Goal: Information Seeking & Learning: Learn about a topic

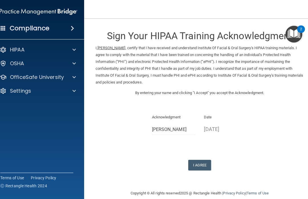
click at [199, 160] on button "I Agree" at bounding box center [199, 165] width 23 height 11
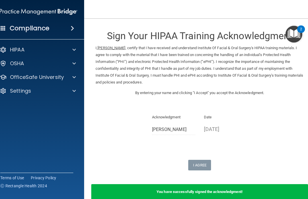
click at [295, 32] on img "Open Resource Center, 2 new notifications" at bounding box center [294, 34] width 17 height 17
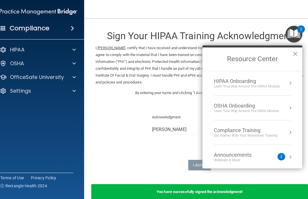
click at [236, 133] on div "Get Started with your mandatory training" at bounding box center [246, 135] width 64 height 5
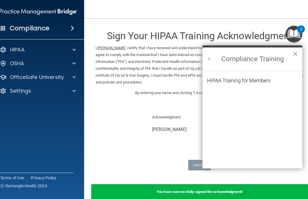
click at [248, 81] on div "HIPAA Training for Members" at bounding box center [239, 80] width 64 height 5
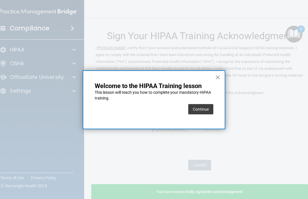
click at [219, 76] on button "×" at bounding box center [217, 77] width 5 height 9
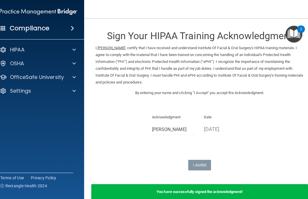
click at [297, 31] on img "Open Resource Center, 2 new notifications" at bounding box center [294, 34] width 17 height 17
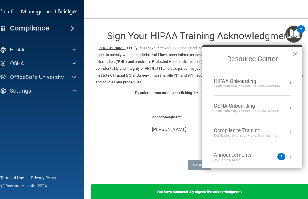
click at [241, 130] on div "Compliance Training" at bounding box center [246, 130] width 64 height 6
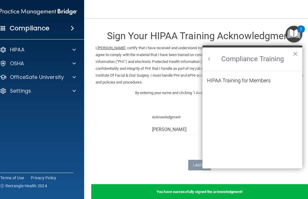
click at [258, 81] on div "HIPAA Training for Members" at bounding box center [239, 80] width 64 height 5
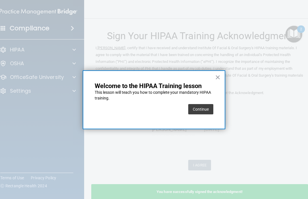
click at [203, 108] on button "Continue" at bounding box center [200, 109] width 25 height 10
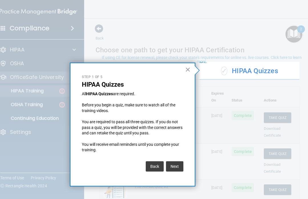
click at [188, 69] on button "×" at bounding box center [187, 69] width 5 height 9
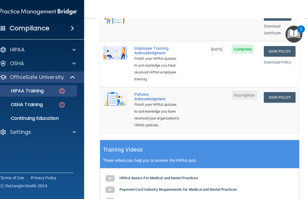
scroll to position [180, 0]
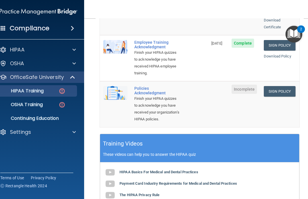
click at [282, 86] on link "Sign Policy" at bounding box center [280, 91] width 32 height 11
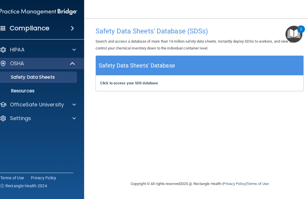
click at [295, 33] on img "Open Resource Center, 2 new notifications" at bounding box center [294, 34] width 17 height 17
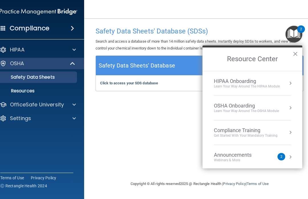
click at [256, 130] on div "Compliance Training" at bounding box center [246, 130] width 64 height 6
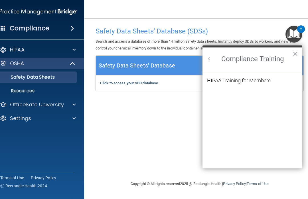
click at [296, 52] on button "×" at bounding box center [295, 53] width 5 height 9
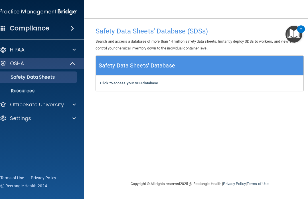
click at [19, 64] on p "OSHA" at bounding box center [17, 63] width 14 height 7
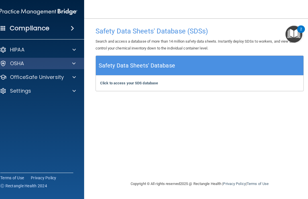
click at [5, 65] on div at bounding box center [3, 63] width 7 height 7
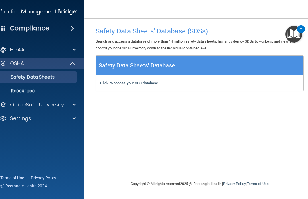
click at [48, 79] on p "Safety Data Sheets" at bounding box center [36, 77] width 78 height 6
click at [30, 93] on p "Resources" at bounding box center [36, 91] width 78 height 6
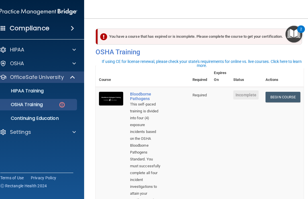
click at [294, 32] on img "Open Resource Center, 2 new notifications" at bounding box center [294, 34] width 17 height 17
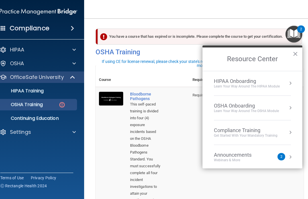
click at [298, 33] on img "Open Resource Center, 2 new notifications" at bounding box center [294, 34] width 17 height 17
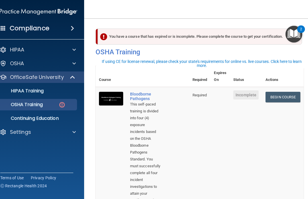
click at [40, 93] on p "HIPAA Training" at bounding box center [20, 91] width 47 height 6
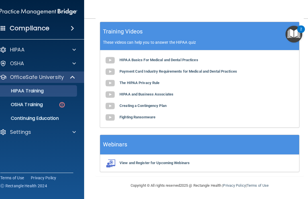
scroll to position [287, 0]
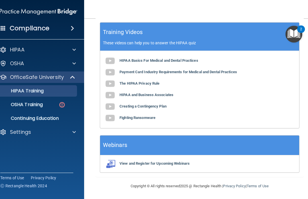
click at [42, 105] on p "OSHA Training" at bounding box center [20, 105] width 46 height 6
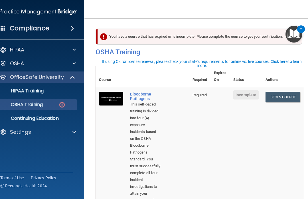
click at [282, 99] on link "Begin Course" at bounding box center [283, 97] width 35 height 11
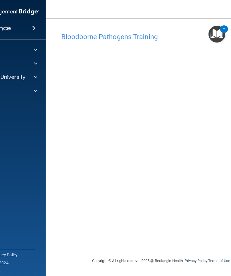
click at [145, 37] on h4 "Bloodborne Pathogens Training" at bounding box center [161, 36] width 200 height 7
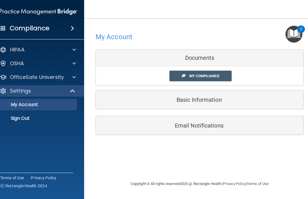
click at [297, 31] on img "Open Resource Center, 2 new notifications" at bounding box center [294, 34] width 17 height 17
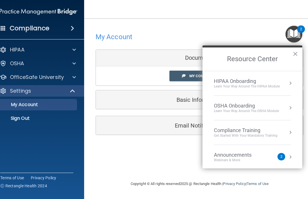
click at [259, 134] on div "Get Started with your mandatory training" at bounding box center [246, 135] width 64 height 5
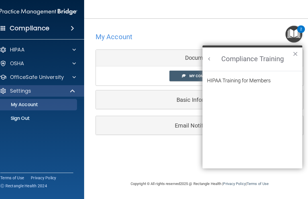
click at [294, 51] on button "×" at bounding box center [295, 53] width 5 height 9
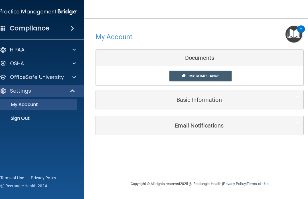
click at [222, 74] on link "My Compliance" at bounding box center [201, 76] width 63 height 11
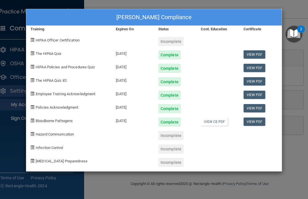
click at [220, 122] on link "View CE PDF" at bounding box center [214, 121] width 27 height 8
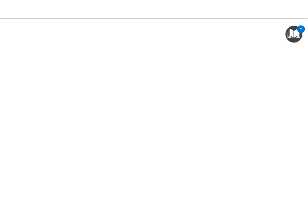
scroll to position [39, 0]
click at [296, 35] on img "Open Resource Center, 2 new notifications" at bounding box center [294, 34] width 17 height 17
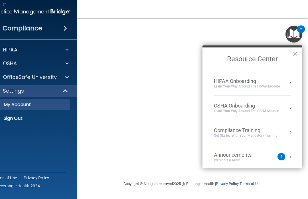
scroll to position [0, 7]
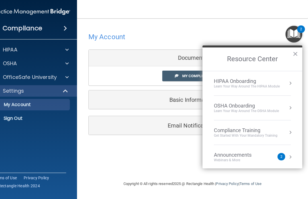
click at [177, 76] on span at bounding box center [177, 76] width 4 height 4
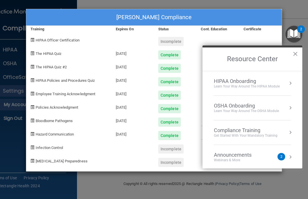
click at [295, 53] on button "×" at bounding box center [295, 53] width 5 height 9
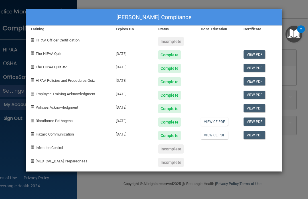
click at [257, 132] on link "View PDF" at bounding box center [255, 135] width 22 height 8
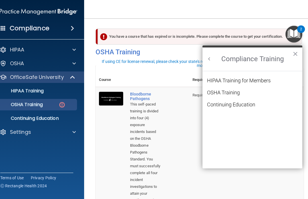
click at [230, 90] on div "OSHA Training" at bounding box center [223, 92] width 33 height 5
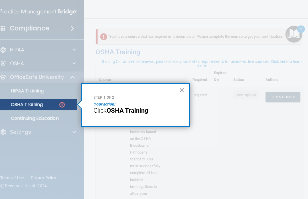
click at [140, 110] on strong "OSHA Training" at bounding box center [128, 110] width 42 height 7
click at [27, 102] on p "OSHA Training" at bounding box center [20, 105] width 46 height 6
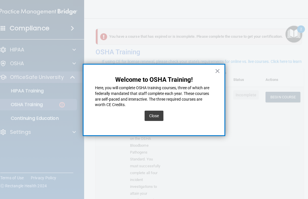
click at [152, 116] on button "Close" at bounding box center [154, 116] width 19 height 10
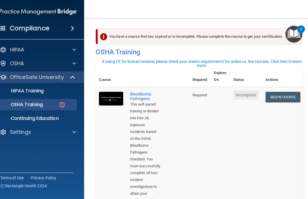
click at [25, 104] on p "OSHA Training" at bounding box center [20, 105] width 46 height 6
click at [26, 106] on p "OSHA Training" at bounding box center [20, 105] width 46 height 6
click at [287, 98] on link "Begin Course" at bounding box center [283, 97] width 35 height 11
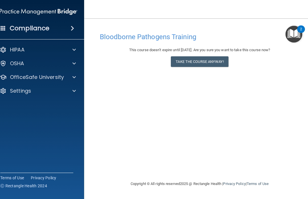
click at [16, 65] on p "OSHA" at bounding box center [17, 63] width 14 height 7
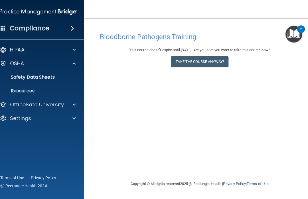
click at [295, 37] on img "Open Resource Center, 2 new notifications" at bounding box center [294, 34] width 17 height 17
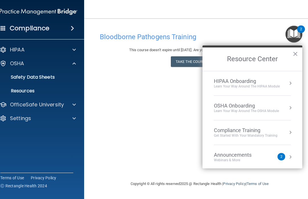
click at [267, 133] on div "Get Started with your mandatory training" at bounding box center [246, 135] width 64 height 5
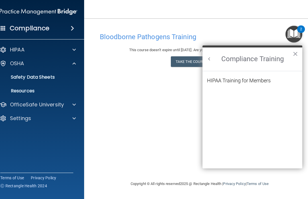
click at [298, 53] on button "×" at bounding box center [295, 53] width 5 height 9
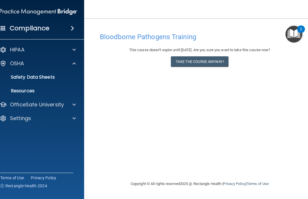
click at [18, 63] on p "OSHA" at bounding box center [17, 63] width 14 height 7
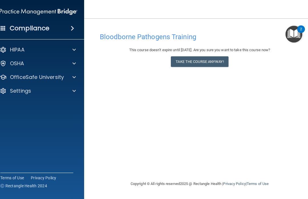
click at [18, 64] on p "OSHA" at bounding box center [17, 63] width 14 height 7
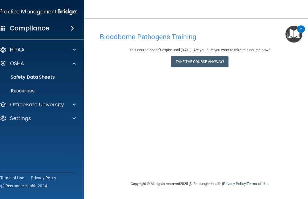
click at [13, 79] on p "Safety Data Sheets" at bounding box center [36, 77] width 78 height 6
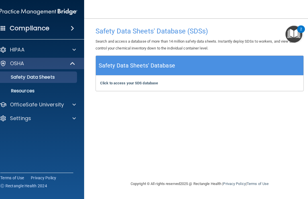
click at [296, 34] on img "Open Resource Center, 2 new notifications" at bounding box center [294, 34] width 17 height 17
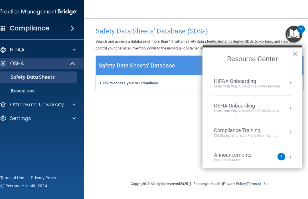
click at [258, 104] on div "OSHA Onboarding" at bounding box center [246, 106] width 65 height 6
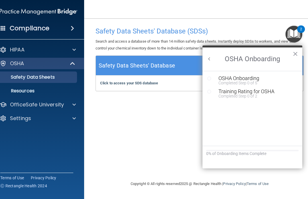
click at [296, 32] on img "Open Resource Center, 2 new notifications" at bounding box center [294, 34] width 17 height 17
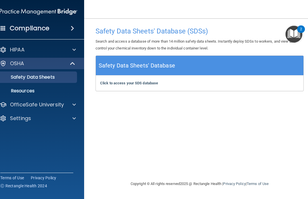
click at [298, 35] on img "Open Resource Center, 2 new notifications" at bounding box center [294, 34] width 17 height 17
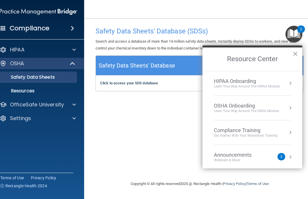
click at [268, 131] on div "Compliance Training" at bounding box center [246, 130] width 64 height 6
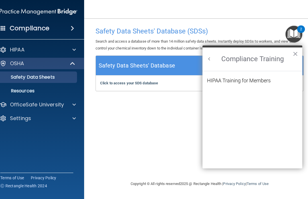
click at [284, 55] on h2 "Compliance Training" at bounding box center [253, 58] width 100 height 23
click at [274, 60] on h2 "Compliance Training" at bounding box center [253, 58] width 100 height 23
click at [15, 93] on p "Resources" at bounding box center [36, 91] width 78 height 6
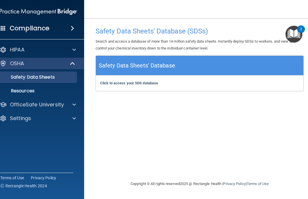
click at [298, 31] on img "Open Resource Center, 2 new notifications" at bounding box center [294, 34] width 17 height 17
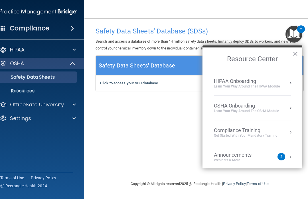
click at [293, 156] on button "Resource Center" at bounding box center [291, 157] width 6 height 6
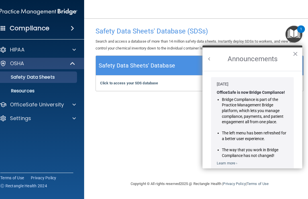
click at [297, 33] on img "Open Resource Center, 1 new notification" at bounding box center [294, 34] width 17 height 17
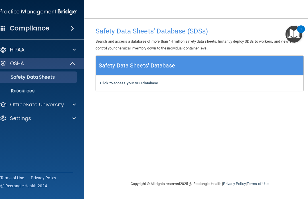
click at [299, 33] on img "Open Resource Center, 1 new notification" at bounding box center [294, 34] width 17 height 17
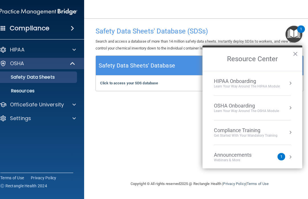
click at [269, 109] on div "Learn your way around the OSHA module" at bounding box center [246, 111] width 65 height 5
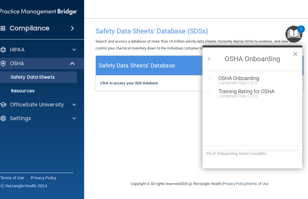
click at [269, 93] on div "Training Rating for OSHA" at bounding box center [257, 91] width 77 height 5
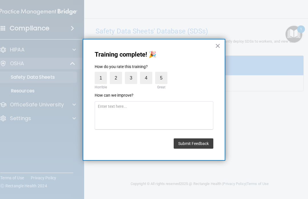
click at [220, 44] on button "×" at bounding box center [217, 45] width 5 height 9
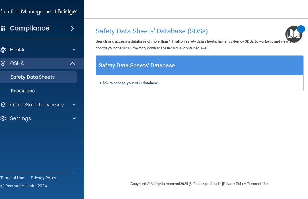
click at [15, 117] on p "Settings" at bounding box center [20, 118] width 21 height 7
click at [14, 132] on p "My Account" at bounding box center [36, 132] width 78 height 6
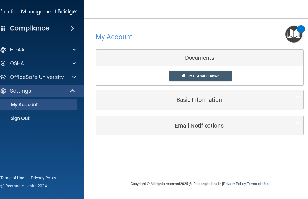
click at [213, 57] on div "Documents" at bounding box center [200, 58] width 208 height 17
click at [217, 75] on span "My Compliance" at bounding box center [205, 76] width 30 height 4
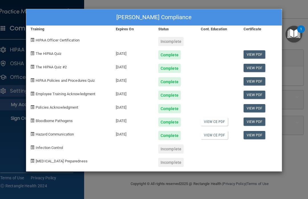
click at [39, 146] on span "Infection Control" at bounding box center [49, 147] width 27 height 4
click at [170, 148] on div "Incomplete" at bounding box center [170, 148] width 25 height 9
click at [52, 146] on span "Infection Control" at bounding box center [49, 147] width 27 height 4
click at [296, 8] on div "Deedra Roy's Compliance Training Expires On Status Cont. Education Certificate …" at bounding box center [154, 99] width 308 height 199
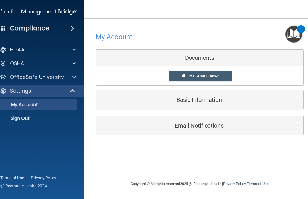
click at [212, 101] on h5 "Basic Information" at bounding box center [191, 100] width 182 height 6
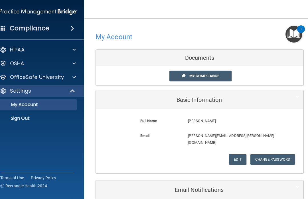
click at [203, 61] on div "Documents" at bounding box center [200, 58] width 208 height 17
click at [207, 55] on div "Documents" at bounding box center [200, 58] width 208 height 17
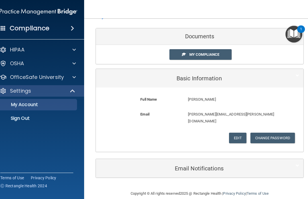
scroll to position [21, 0]
click at [39, 92] on div "Settings" at bounding box center [30, 90] width 71 height 7
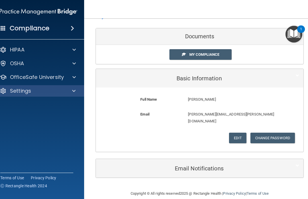
click at [64, 78] on div "OfficeSafe University" at bounding box center [30, 77] width 71 height 7
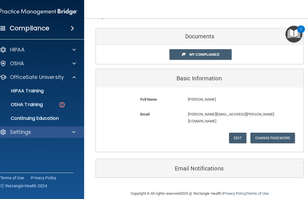
click at [37, 104] on p "OSHA Training" at bounding box center [20, 105] width 46 height 6
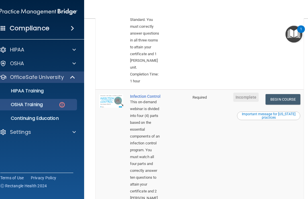
scroll to position [276, 0]
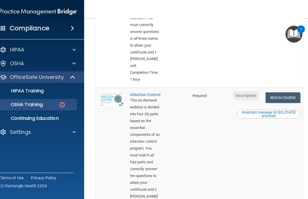
click at [290, 92] on link "Begin Course" at bounding box center [283, 97] width 35 height 11
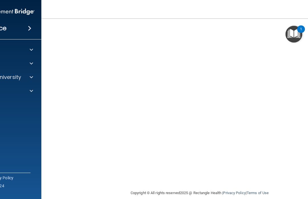
scroll to position [39, 0]
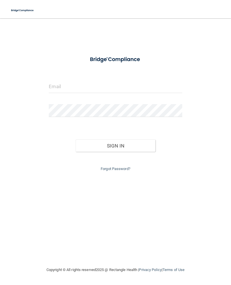
click at [94, 78] on form "Invalid email/password. You don't have permission to access that page. Sign In …" at bounding box center [115, 113] width 133 height 120
click at [69, 85] on input "email" at bounding box center [115, 86] width 133 height 13
type input "[PERSON_NAME][EMAIL_ADDRESS][PERSON_NAME][DOMAIN_NAME]"
click at [115, 144] on button "Sign In" at bounding box center [116, 146] width 80 height 13
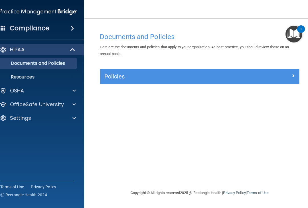
click at [12, 91] on p "OSHA" at bounding box center [17, 90] width 14 height 7
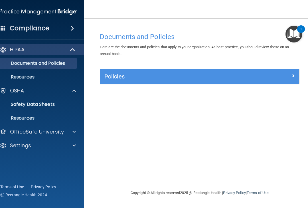
click at [14, 117] on p "Resources" at bounding box center [36, 118] width 78 height 6
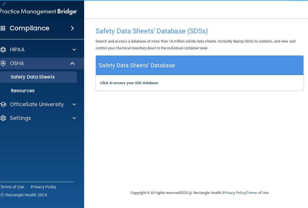
click at [13, 64] on p "OSHA" at bounding box center [17, 63] width 14 height 7
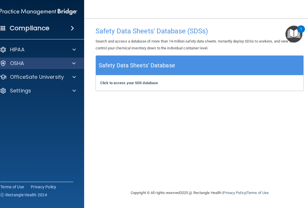
click at [22, 30] on h4 "Compliance" at bounding box center [30, 28] width 40 height 8
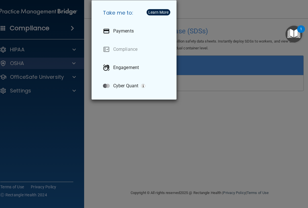
click at [293, 33] on img "Open Resource Center, 1 new notification" at bounding box center [294, 34] width 17 height 17
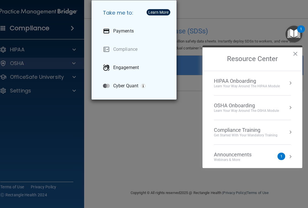
click at [265, 133] on div "Get Started with your mandatory training" at bounding box center [246, 135] width 64 height 5
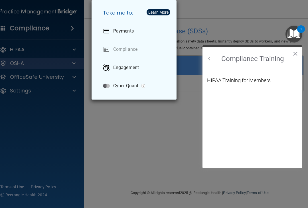
click at [298, 50] on button "×" at bounding box center [295, 53] width 5 height 9
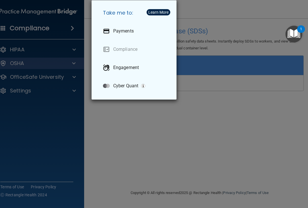
click at [295, 34] on img "Open Resource Center, 1 new notification" at bounding box center [294, 34] width 17 height 17
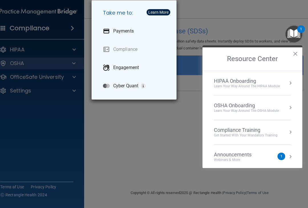
click at [296, 56] on button "×" at bounding box center [295, 53] width 5 height 9
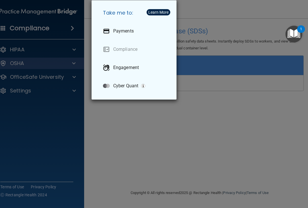
click at [9, 76] on div "Take me to: Payments Compliance Engagement Cyber Quant" at bounding box center [154, 104] width 308 height 208
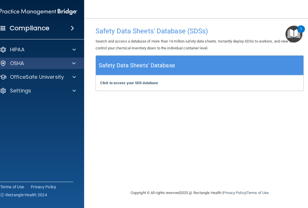
click at [16, 31] on h4 "Compliance" at bounding box center [30, 28] width 40 height 8
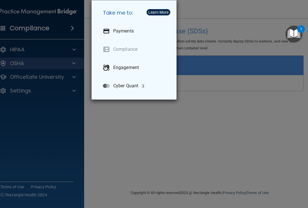
click at [17, 11] on div "Take me to: Payments Compliance Engagement Cyber Quant" at bounding box center [154, 104] width 308 height 208
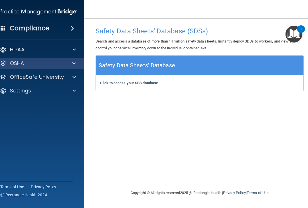
click at [11, 50] on p "HIPAA" at bounding box center [17, 49] width 15 height 7
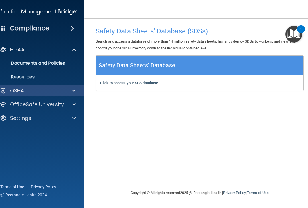
click at [2, 89] on div at bounding box center [3, 90] width 7 height 7
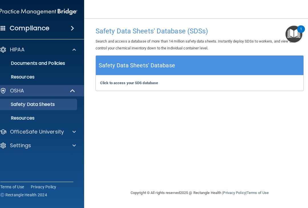
click at [69, 146] on div at bounding box center [73, 145] width 14 height 7
click at [40, 160] on p "My Account" at bounding box center [36, 159] width 78 height 6
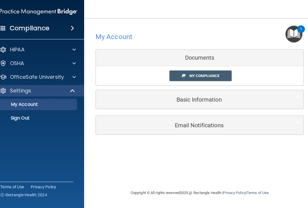
click at [219, 77] on span "My Compliance" at bounding box center [205, 76] width 30 height 4
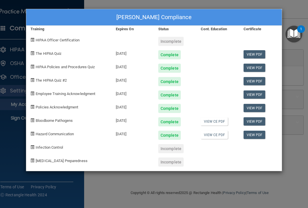
click at [171, 149] on div "Incomplete" at bounding box center [170, 148] width 25 height 9
click at [293, 10] on div "Deedra Roy's Compliance Training Expires On Status Cont. Education Certificate …" at bounding box center [154, 104] width 308 height 208
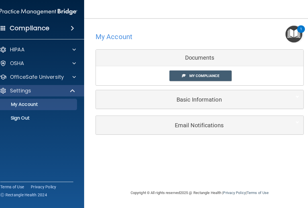
click at [79, 62] on div at bounding box center [73, 63] width 14 height 7
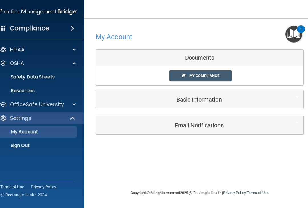
click at [80, 62] on div at bounding box center [73, 63] width 14 height 7
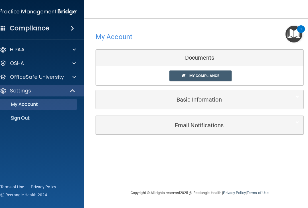
click at [78, 64] on div at bounding box center [73, 63] width 14 height 7
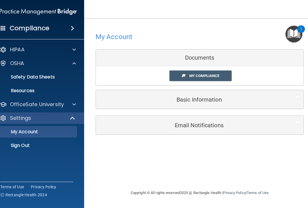
click at [74, 30] on span at bounding box center [72, 28] width 3 height 7
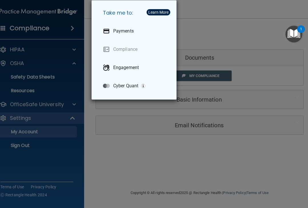
click at [135, 68] on p "Engagement" at bounding box center [126, 68] width 26 height 6
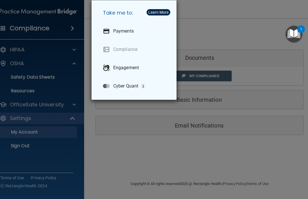
click at [253, 17] on div "Take me to: Payments Compliance Engagement Cyber Quant" at bounding box center [154, 99] width 308 height 199
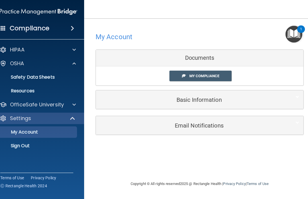
click at [297, 33] on img "Open Resource Center, 1 new notification" at bounding box center [294, 34] width 17 height 17
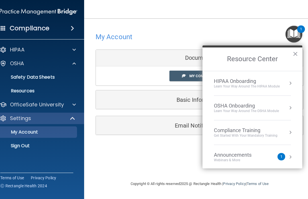
click at [268, 106] on div "OSHA Onboarding" at bounding box center [246, 106] width 65 height 6
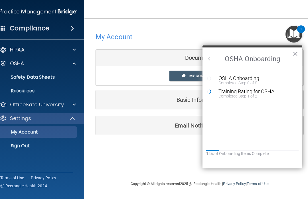
click at [17, 104] on p "OfficeSafe University" at bounding box center [37, 104] width 54 height 7
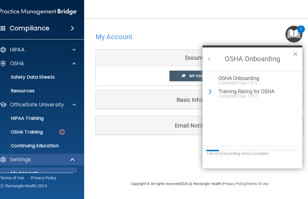
click at [21, 131] on p "OSHA Training" at bounding box center [20, 132] width 46 height 6
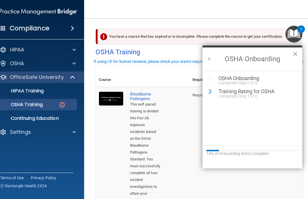
click at [296, 54] on button "×" at bounding box center [295, 53] width 5 height 9
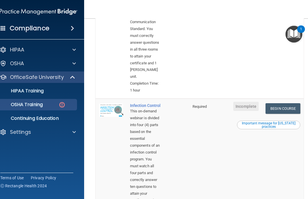
scroll to position [263, 0]
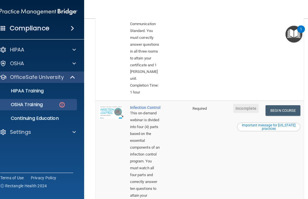
click at [290, 105] on link "Begin Course" at bounding box center [283, 110] width 35 height 11
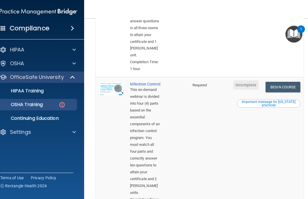
scroll to position [285, 0]
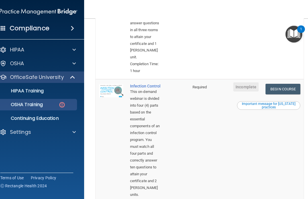
click at [291, 84] on link "Begin Course" at bounding box center [283, 89] width 35 height 11
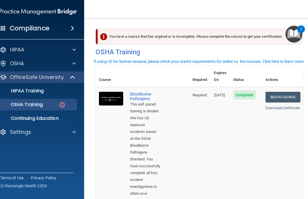
scroll to position [0, 0]
click at [212, 35] on div "You have a course that has expired or is incomplete. Please complete the course…" at bounding box center [200, 37] width 204 height 16
click at [103, 37] on img at bounding box center [103, 36] width 7 height 7
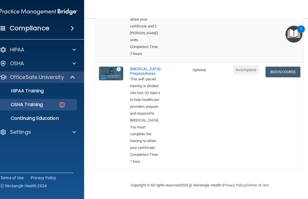
scroll to position [440, 0]
click at [59, 102] on img at bounding box center [62, 104] width 7 height 7
click at [40, 103] on p "OSHA Training" at bounding box center [20, 105] width 46 height 6
click at [41, 91] on p "HIPAA Training" at bounding box center [20, 91] width 47 height 6
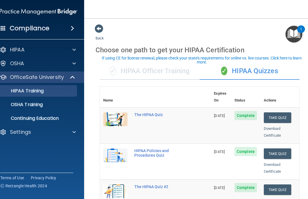
scroll to position [0, 0]
click at [41, 105] on p "OSHA Training" at bounding box center [20, 105] width 46 height 6
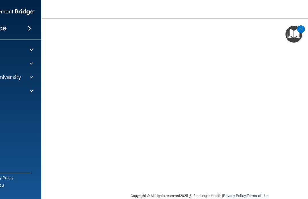
scroll to position [35, 0]
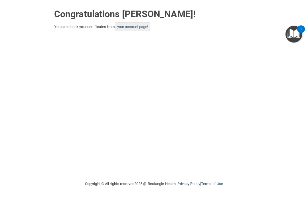
click at [136, 26] on link "your account page!" at bounding box center [132, 27] width 31 height 4
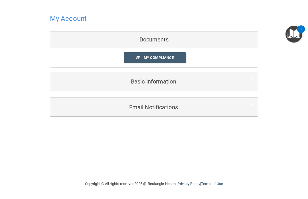
click at [176, 57] on link "My Compliance" at bounding box center [155, 57] width 63 height 11
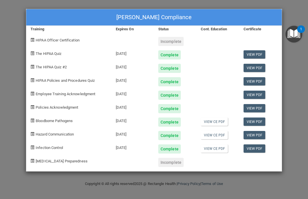
click at [217, 149] on link "View CE PDF" at bounding box center [214, 148] width 27 height 8
click at [257, 147] on link "View PDF" at bounding box center [255, 148] width 22 height 8
click at [295, 33] on img "Open Resource Center, 1 new notification" at bounding box center [294, 34] width 17 height 17
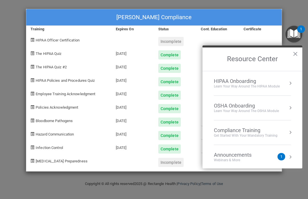
click at [266, 130] on div "Compliance Training" at bounding box center [246, 130] width 64 height 6
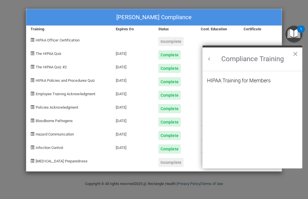
click at [295, 55] on button "×" at bounding box center [295, 53] width 5 height 9
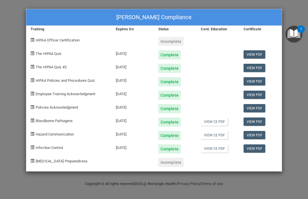
click at [296, 34] on img "Open Resource Center, 1 new notification" at bounding box center [294, 34] width 17 height 17
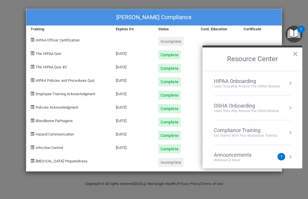
click at [254, 109] on div "Learn your way around the OSHA module" at bounding box center [246, 111] width 65 height 5
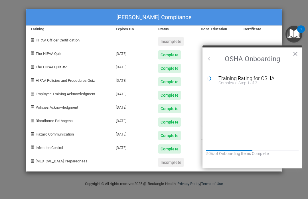
click at [255, 78] on div "Training Rating for OSHA" at bounding box center [257, 78] width 77 height 5
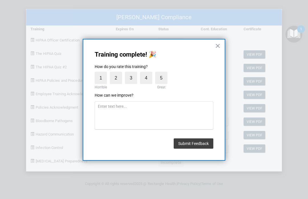
click at [219, 45] on button "×" at bounding box center [217, 45] width 5 height 9
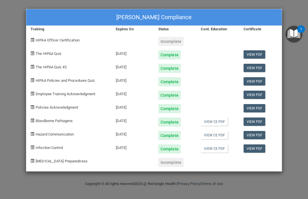
click at [294, 5] on div "Deedra Roy's Compliance Training Expires On Status Cont. Education Certificate …" at bounding box center [154, 99] width 308 height 199
